Goal: Task Accomplishment & Management: Manage account settings

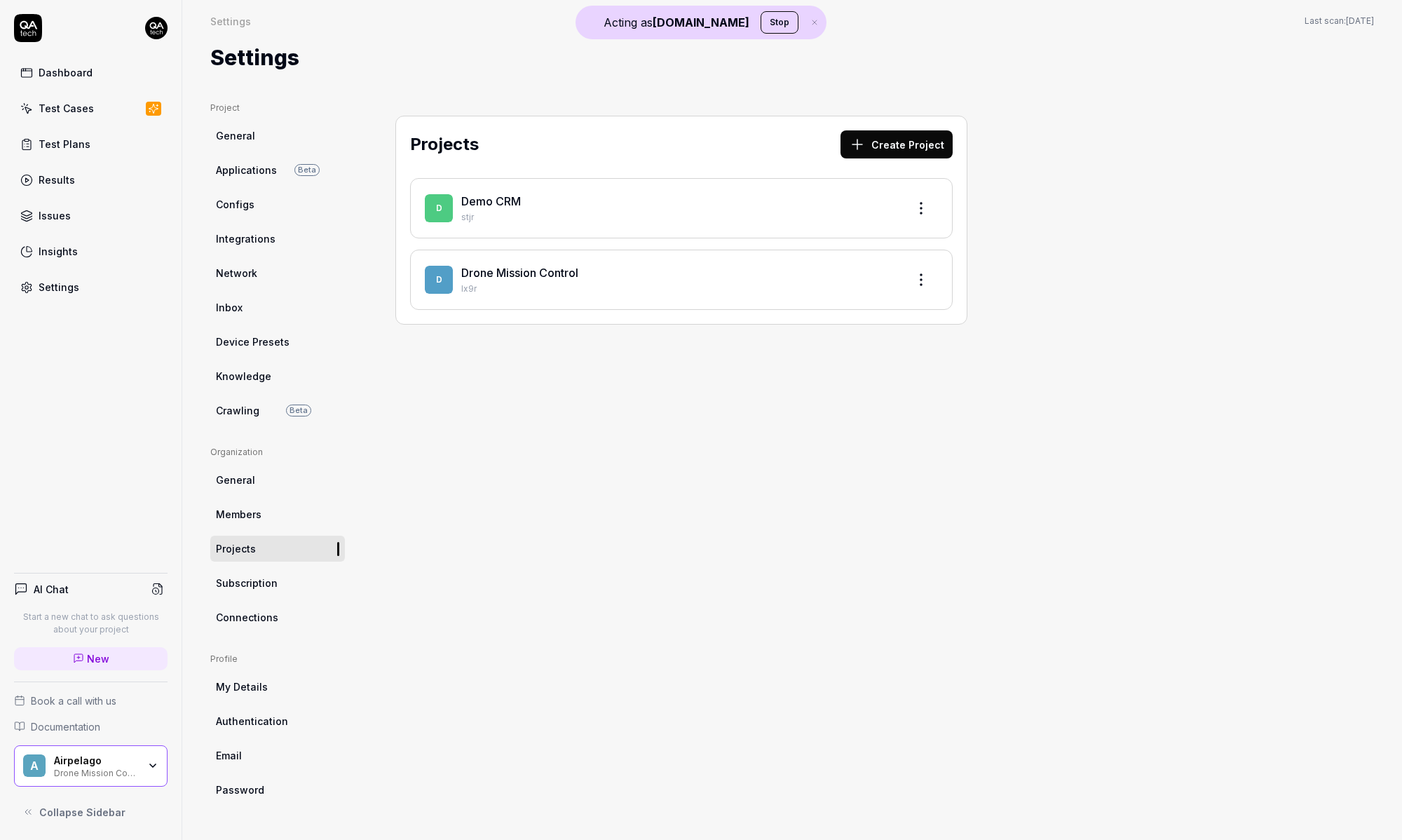
click at [110, 64] on link "Dashboard" at bounding box center [90, 73] width 154 height 27
click at [156, 33] on html "Acting as [DOMAIN_NAME] Stop Dashboard Test Cases Test Plans Results Issues Ins…" at bounding box center [701, 420] width 1402 height 840
click at [135, 780] on html "Acting as [DOMAIN_NAME] Stop Dashboard Test Cases Test Plans Results Issues Ins…" at bounding box center [701, 420] width 1402 height 840
click at [131, 775] on div "Drone Mission Control" at bounding box center [96, 771] width 84 height 11
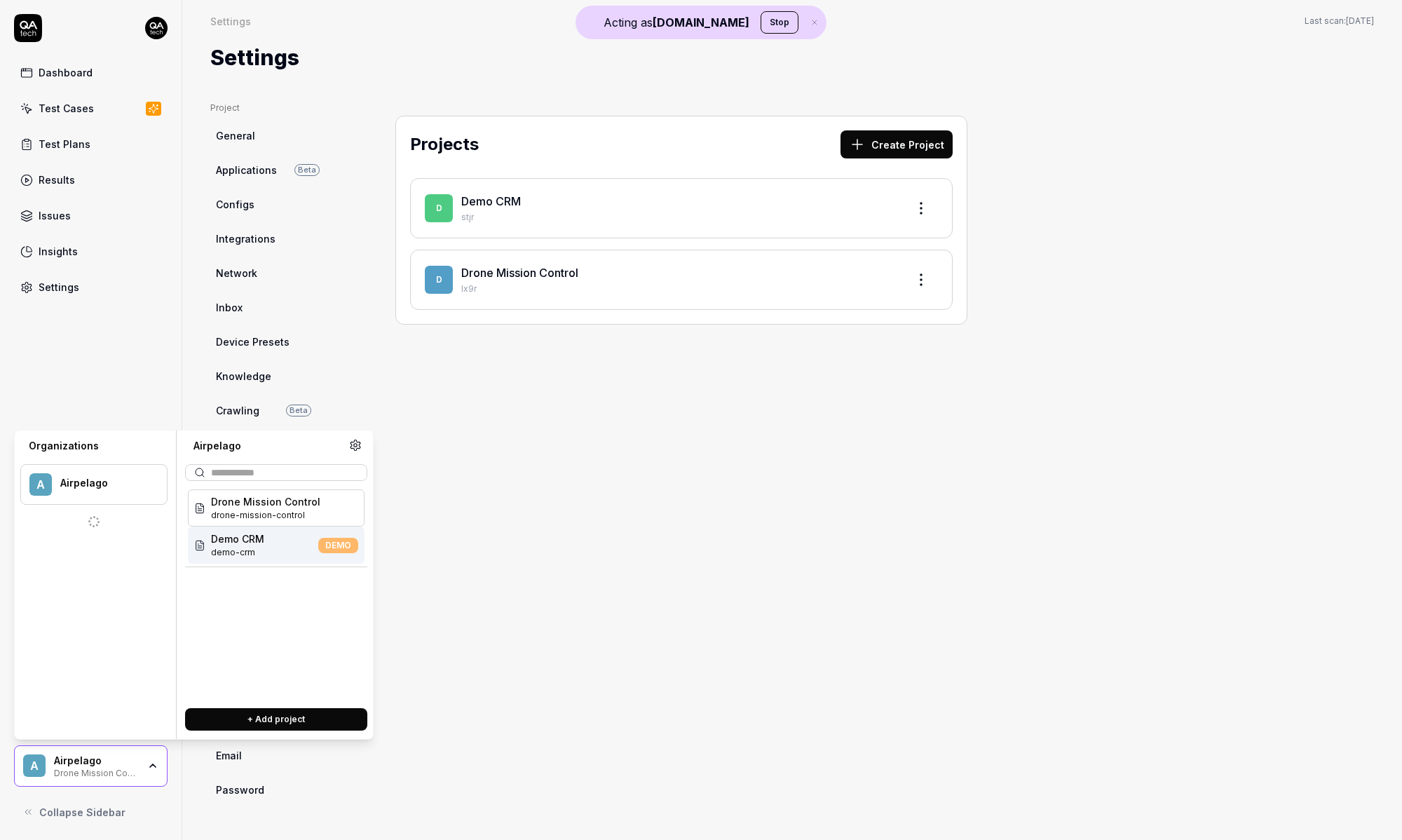
click at [494, 565] on div "Projects Create Project D Demo CRM stjr D Drone Mission Control Ix9r" at bounding box center [681, 456] width 628 height 710
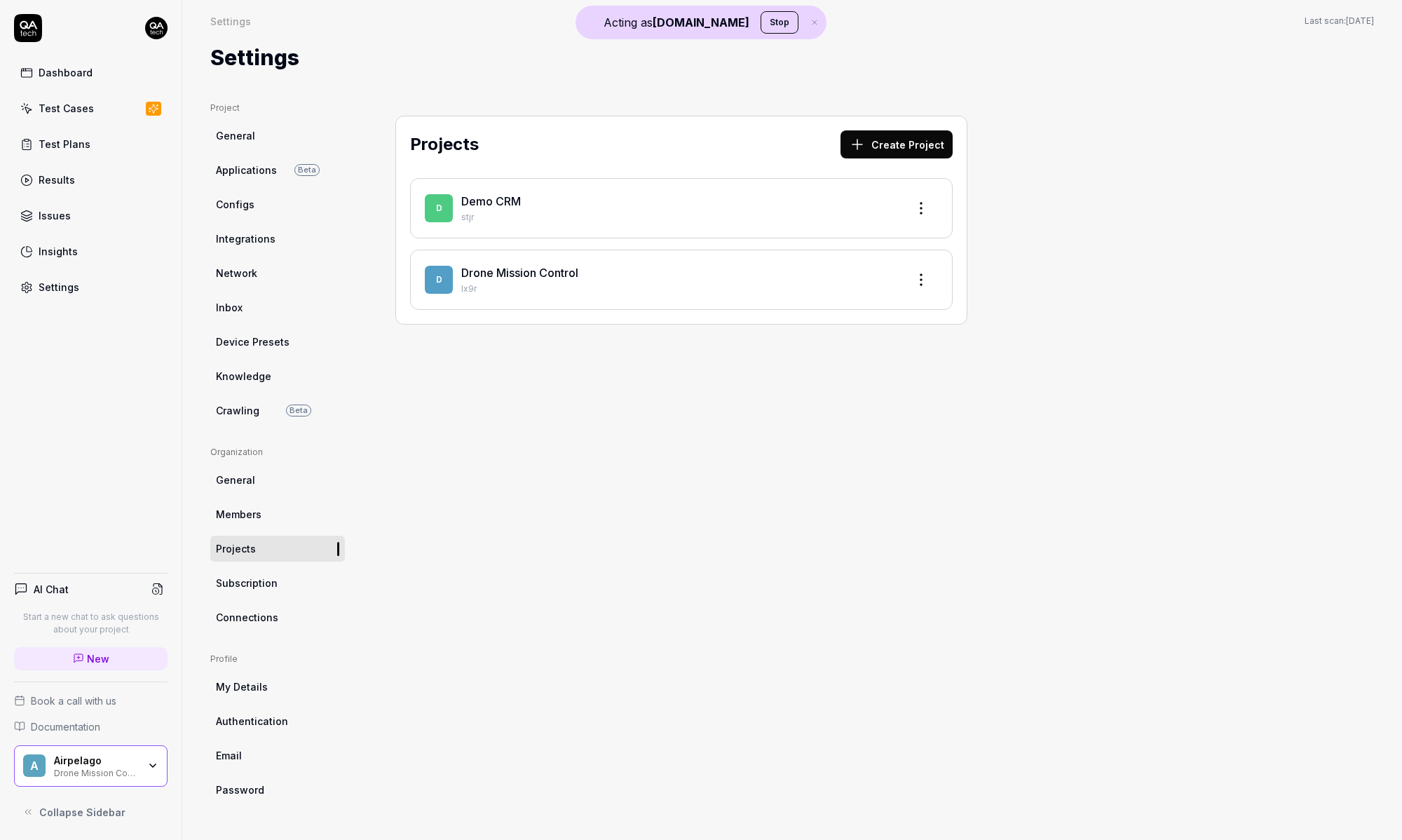
click at [761, 26] on button "Stop" at bounding box center [780, 22] width 38 height 22
